Goal: Task Accomplishment & Management: Use online tool/utility

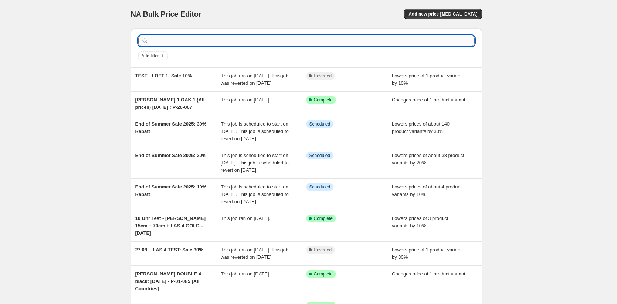
click at [181, 41] on input "text" at bounding box center [312, 41] width 325 height 10
type input "teest"
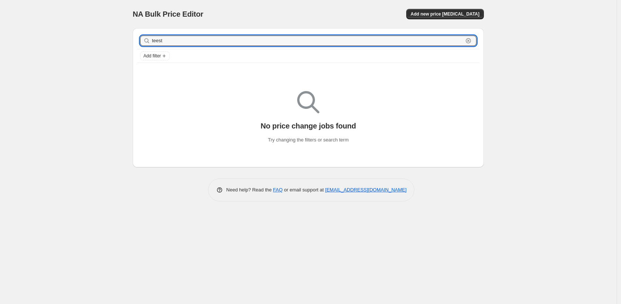
click at [158, 43] on input "teest" at bounding box center [307, 41] width 311 height 10
type input "test"
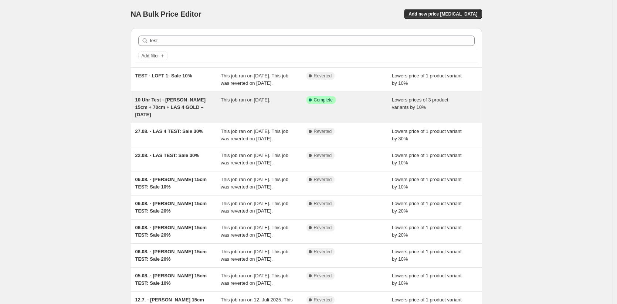
click at [184, 118] on div "10 Uhr Test - Rohr 15cm + 70cm + LAS 4 GOLD – 28.08.25" at bounding box center [178, 107] width 86 height 22
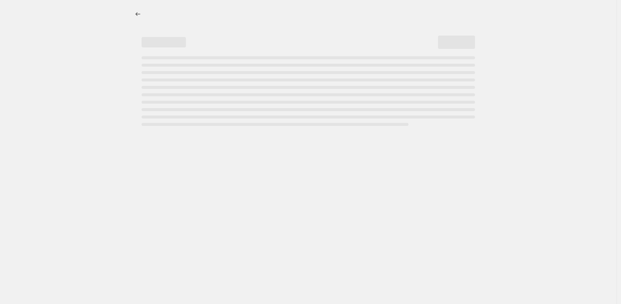
select select "percentage"
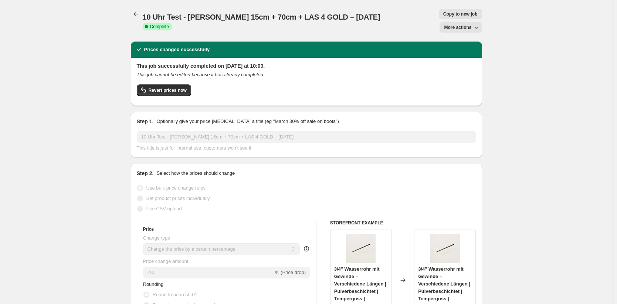
click at [447, 24] on span "More actions" at bounding box center [457, 27] width 27 height 6
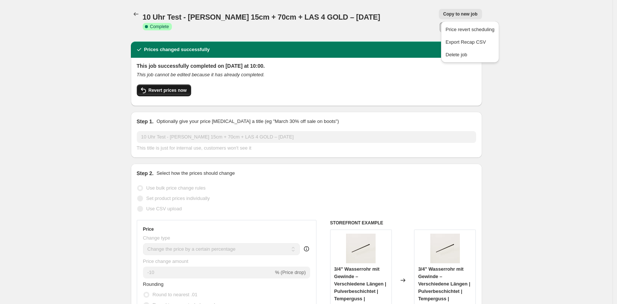
click at [177, 87] on span "Revert prices now" at bounding box center [168, 90] width 38 height 6
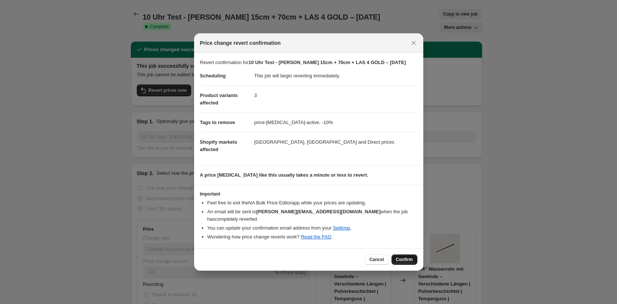
click at [399, 256] on span "Confirm" at bounding box center [404, 259] width 17 height 6
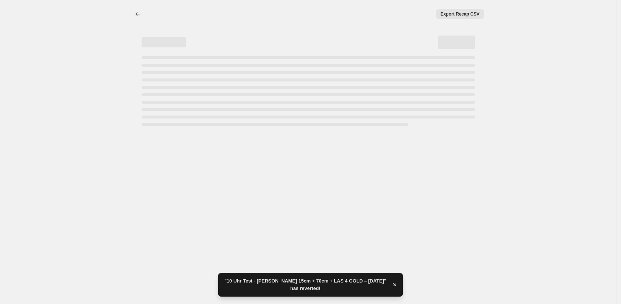
select select "percentage"
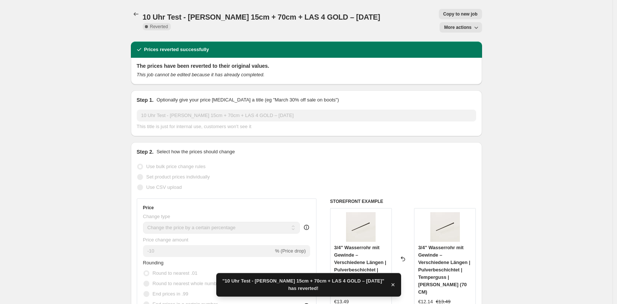
click at [439, 17] on button "Copy to new job" at bounding box center [460, 14] width 43 height 10
select select "percentage"
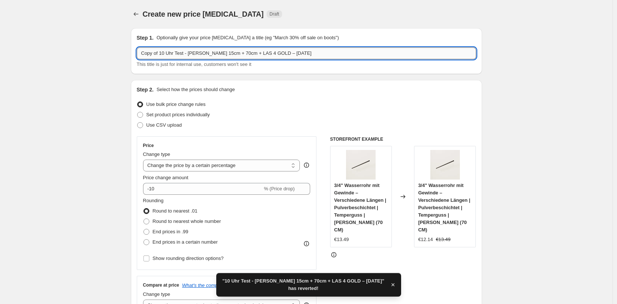
drag, startPoint x: 220, startPoint y: 53, endPoint x: 193, endPoint y: 51, distance: 27.8
click at [193, 51] on input "Copy of 10 Uhr Test - Rohr 15cm + 70cm + LAS 4 GOLD – 28.08.25" at bounding box center [307, 53] width 340 height 12
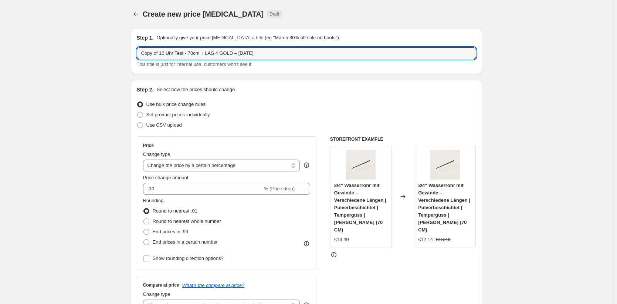
drag, startPoint x: 164, startPoint y: 54, endPoint x: 51, endPoint y: 48, distance: 112.9
drag, startPoint x: 210, startPoint y: 53, endPoint x: 246, endPoint y: 53, distance: 36.2
click at [246, 53] on input "Test - 70cm + LAS 4 GOLD – 28.08.25" at bounding box center [307, 53] width 340 height 12
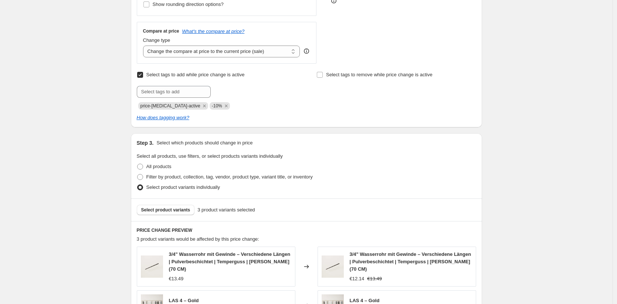
scroll to position [302, 0]
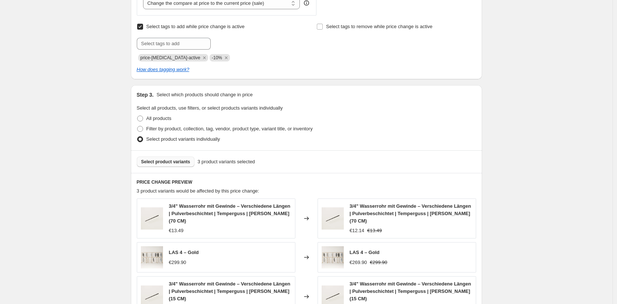
type input "Test - 70cm + LAS 4 GOLD – 02.09."
click at [181, 162] on span "Select product variants" at bounding box center [165, 162] width 49 height 6
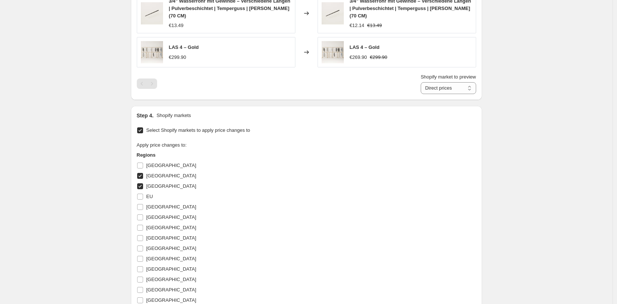
scroll to position [644, 0]
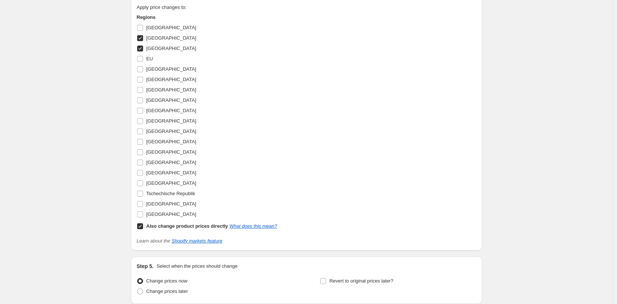
click at [143, 48] on input "Dänemark" at bounding box center [140, 48] width 6 height 6
checkbox input "false"
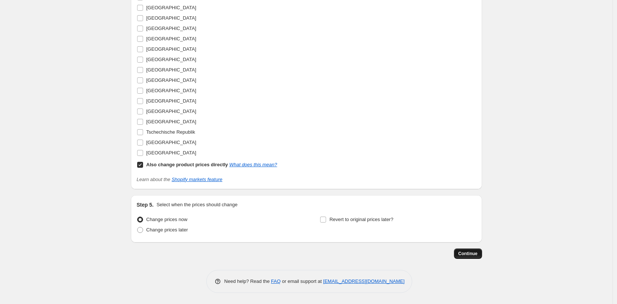
click at [469, 250] on button "Continue" at bounding box center [468, 253] width 28 height 10
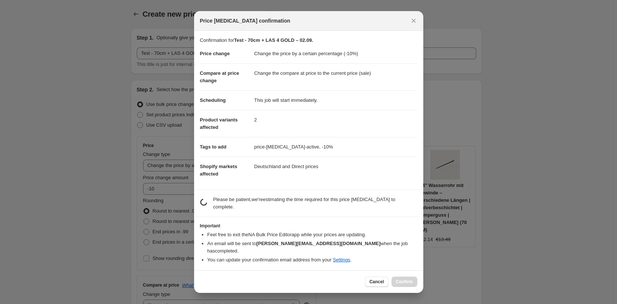
scroll to position [0, 0]
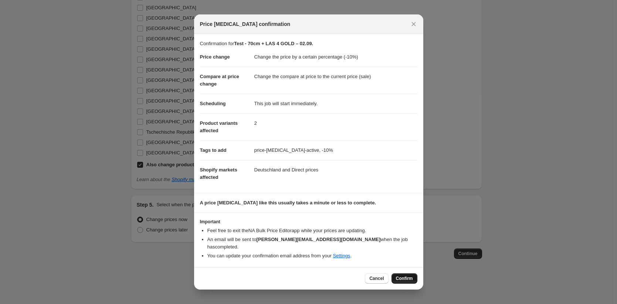
click at [404, 275] on span "Confirm" at bounding box center [404, 278] width 17 height 6
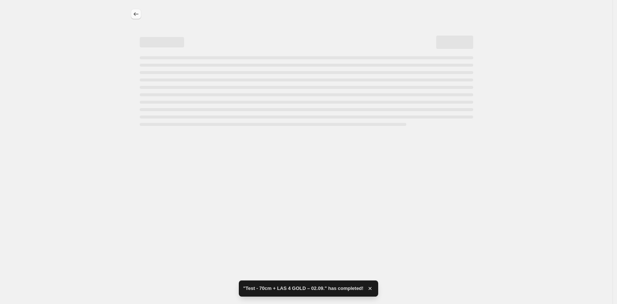
select select "percentage"
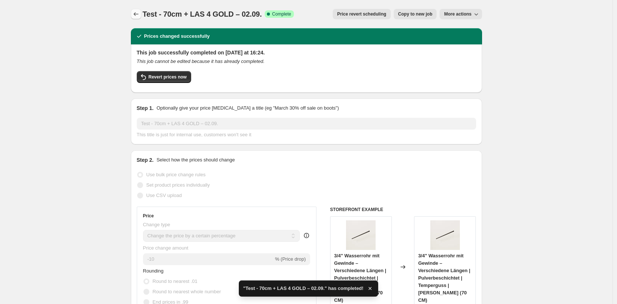
click at [140, 12] on icon "Price change jobs" at bounding box center [135, 13] width 7 height 7
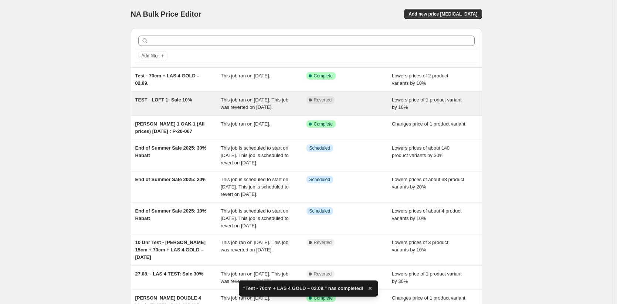
click at [190, 98] on span "TEST - LOFT 1: Sale 10%" at bounding box center [163, 100] width 57 height 6
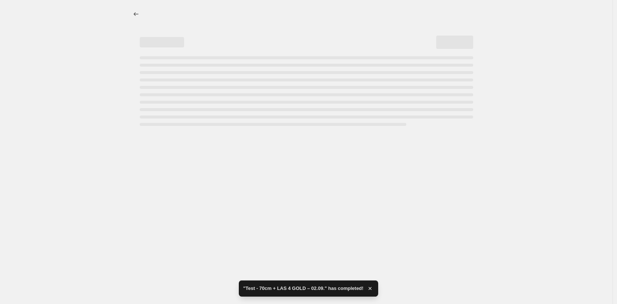
select select "percentage"
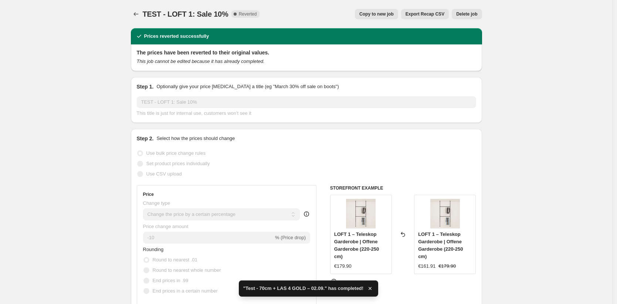
click at [390, 13] on span "Copy to new job" at bounding box center [377, 14] width 34 height 6
select select "percentage"
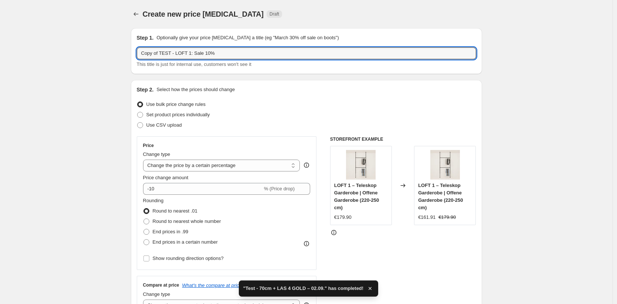
drag, startPoint x: 195, startPoint y: 53, endPoint x: 125, endPoint y: 48, distance: 69.7
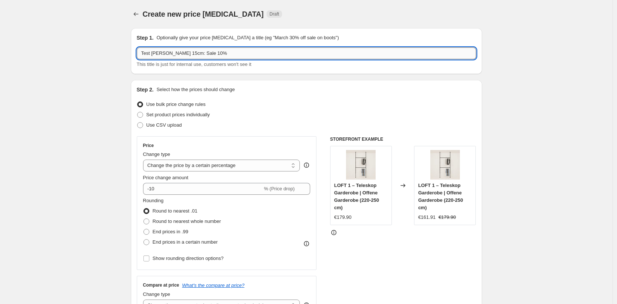
click at [194, 53] on input "Test Rohr 15cm: Sale 10%" at bounding box center [307, 53] width 340 height 12
type input "Test Rohr 15cm: Sale 30%"
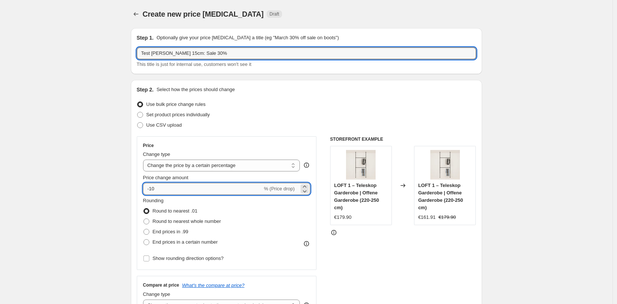
click at [156, 188] on input "-10" at bounding box center [202, 189] width 119 height 12
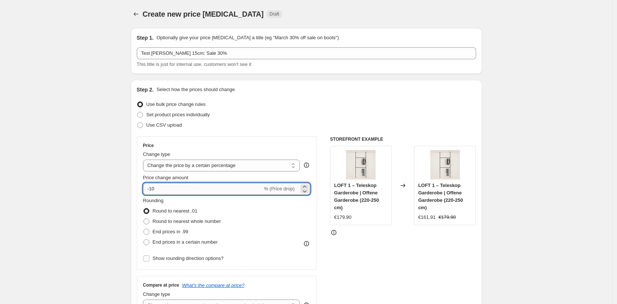
click at [155, 189] on input "-10" at bounding box center [202, 189] width 119 height 12
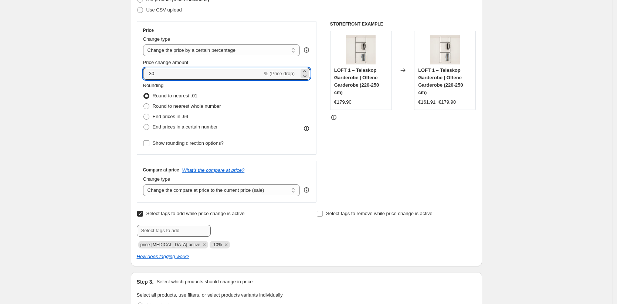
scroll to position [165, 0]
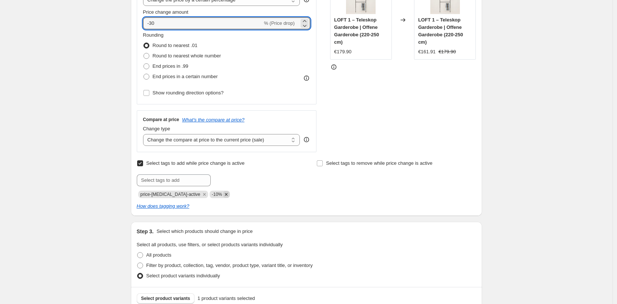
type input "-30"
click at [225, 194] on icon "Remove -10%" at bounding box center [226, 194] width 3 height 3
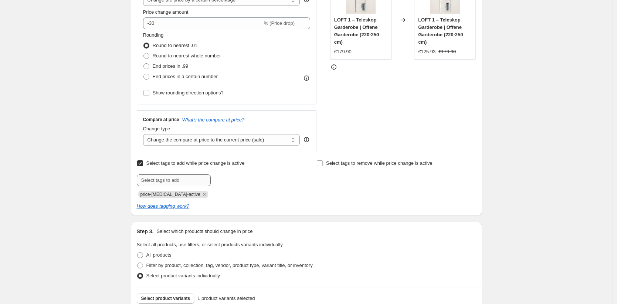
click at [180, 173] on div "Select tags to add while price change is active Submit price-change-job-active" at bounding box center [216, 178] width 159 height 40
click at [182, 181] on input "text" at bounding box center [174, 180] width 74 height 12
type input "-30%"
click at [237, 181] on span "-30%" at bounding box center [232, 179] width 10 height 5
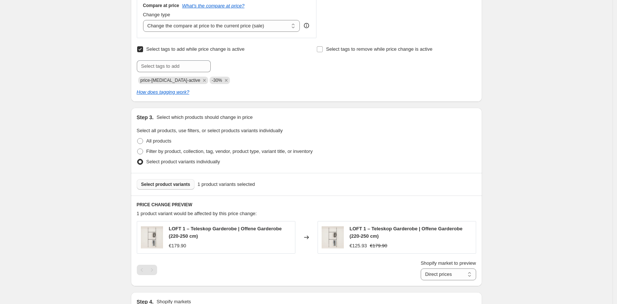
click at [183, 182] on span "Select product variants" at bounding box center [165, 184] width 49 height 6
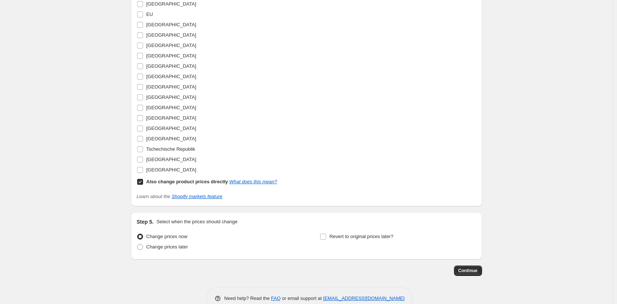
scroll to position [642, 0]
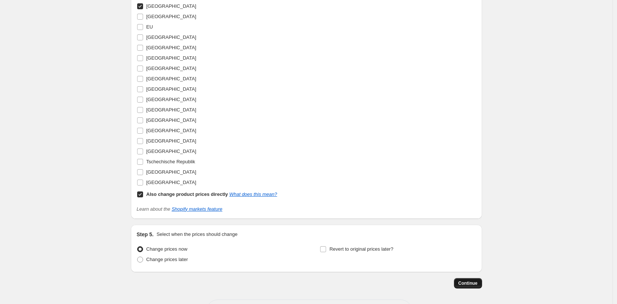
click at [482, 286] on button "Continue" at bounding box center [468, 283] width 28 height 10
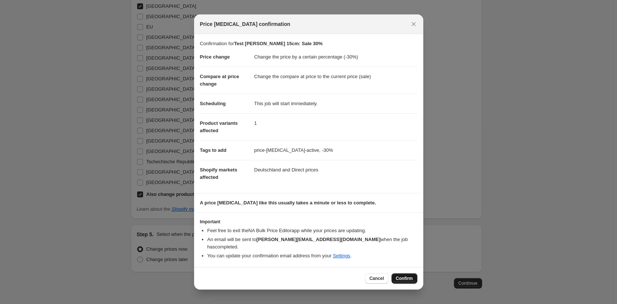
click at [412, 275] on span "Confirm" at bounding box center [404, 278] width 17 height 6
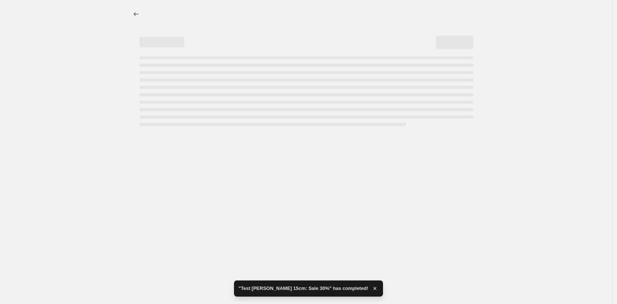
select select "percentage"
